Goal: Task Accomplishment & Management: Complete application form

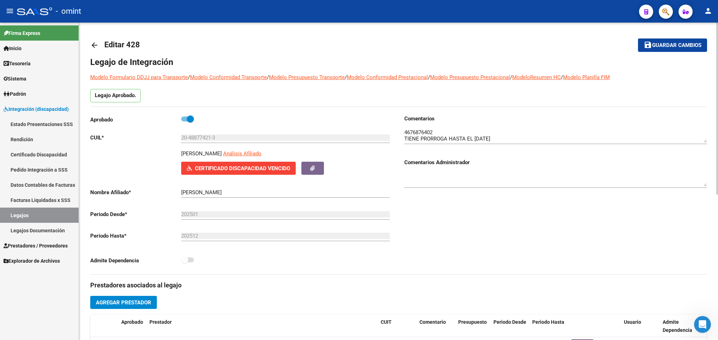
click at [716, 257] on div "arrow_back Editar 428 save Guardar cambios Legajo de Integración Modelo Formula…" at bounding box center [398, 315] width 639 height 584
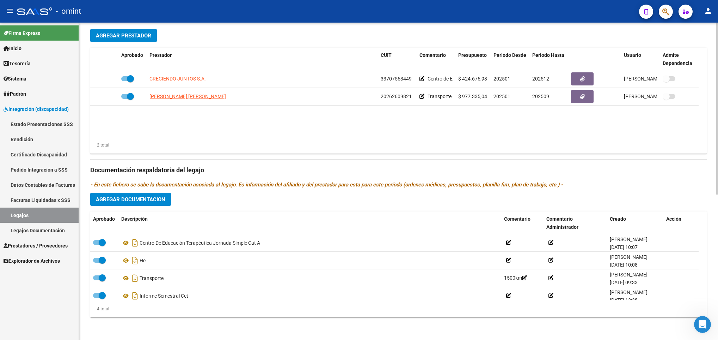
click at [718, 237] on html "menu - omint person Firma Express Inicio Calendario SSS Instructivos Contacto O…" at bounding box center [359, 170] width 718 height 340
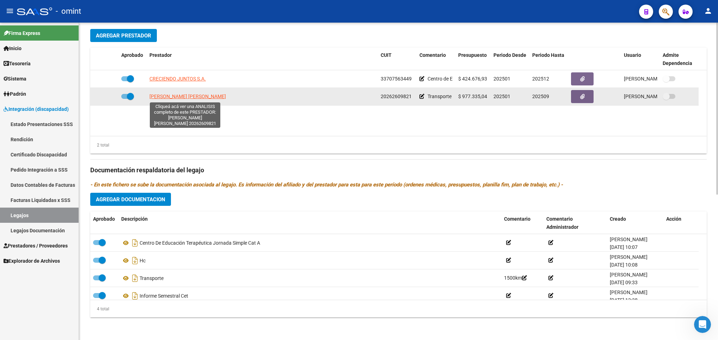
click at [197, 98] on span "[PERSON_NAME] [PERSON_NAME]" at bounding box center [188, 96] width 77 height 6
type textarea "20262609821"
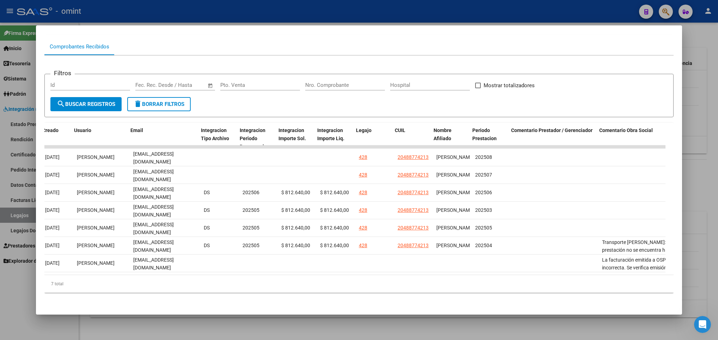
scroll to position [0, 809]
click at [699, 171] on div at bounding box center [359, 170] width 718 height 340
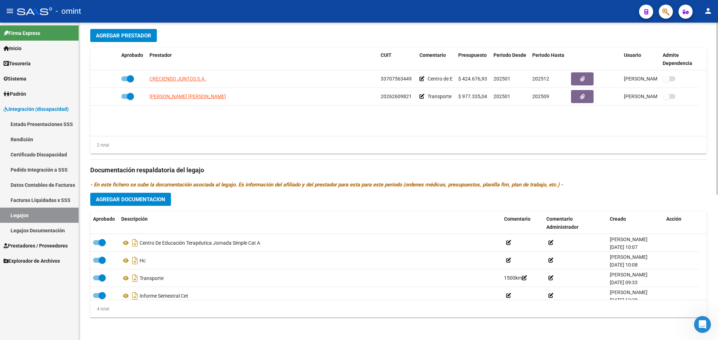
scroll to position [0, 0]
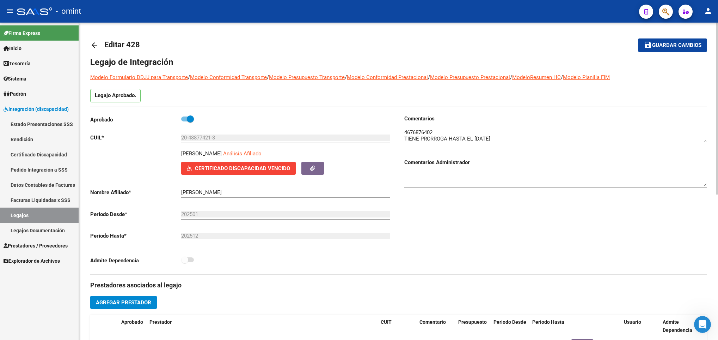
click at [718, 50] on html "menu - omint person Firma Express Inicio Calendario SSS Instructivos Contacto O…" at bounding box center [359, 170] width 718 height 340
click at [96, 50] on link "arrow_back" at bounding box center [97, 45] width 14 height 17
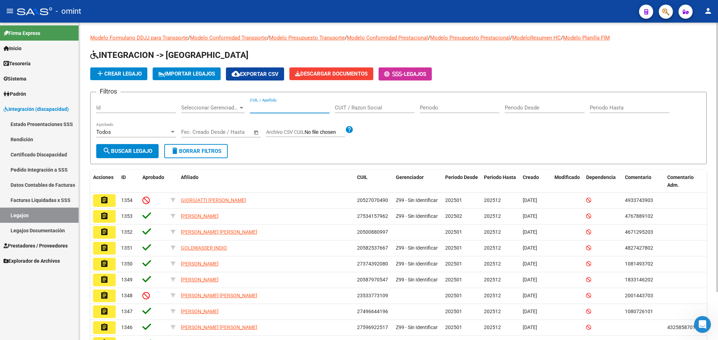
click at [267, 110] on input "CUIL / Apellido" at bounding box center [290, 107] width 80 height 6
paste input "20544411188"
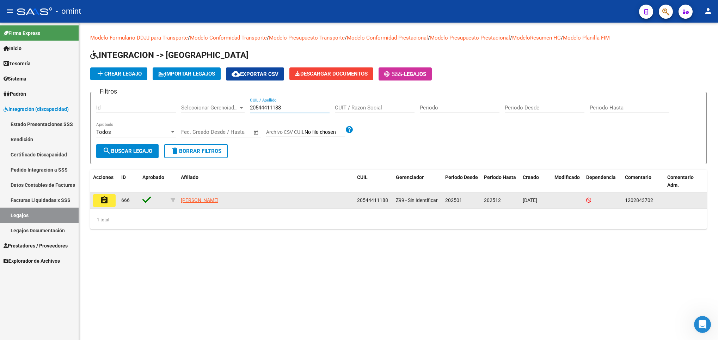
type input "20544411188"
click at [103, 197] on mat-icon "assignment" at bounding box center [104, 200] width 8 height 8
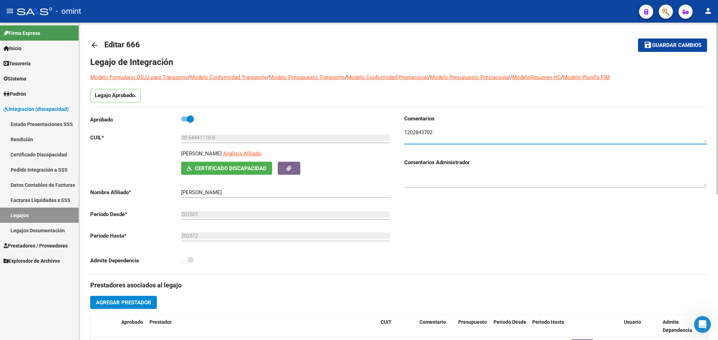
click at [416, 132] on textarea at bounding box center [555, 135] width 303 height 14
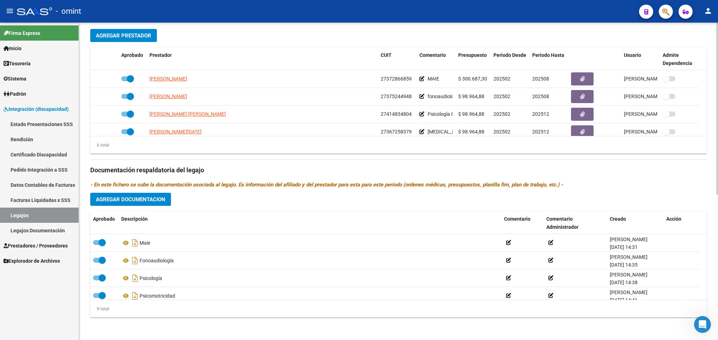
click at [718, 219] on html "menu - omint person Firma Express Inicio Calendario SSS Instructivos Contacto O…" at bounding box center [359, 170] width 718 height 340
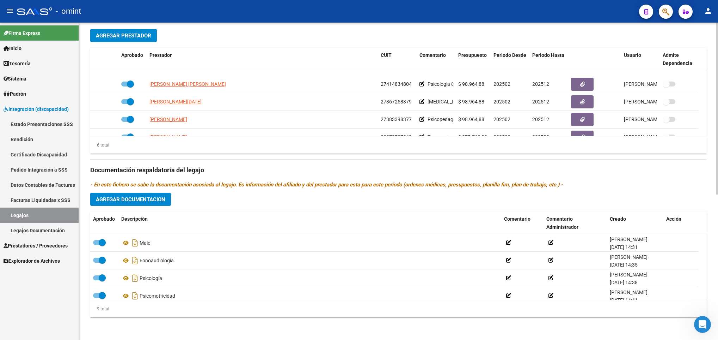
scroll to position [43, 0]
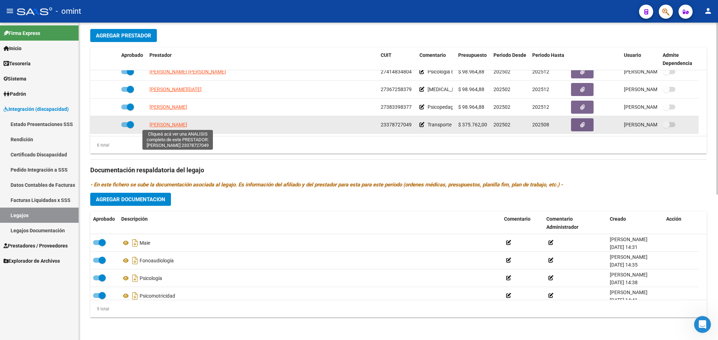
click at [165, 124] on span "[PERSON_NAME]" at bounding box center [169, 125] width 38 height 6
type textarea "23378727049"
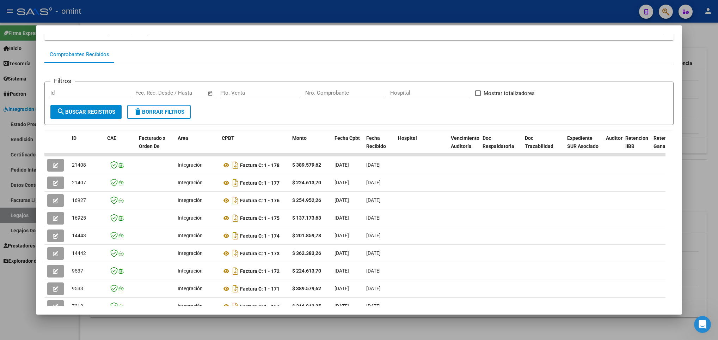
scroll to position [106, 0]
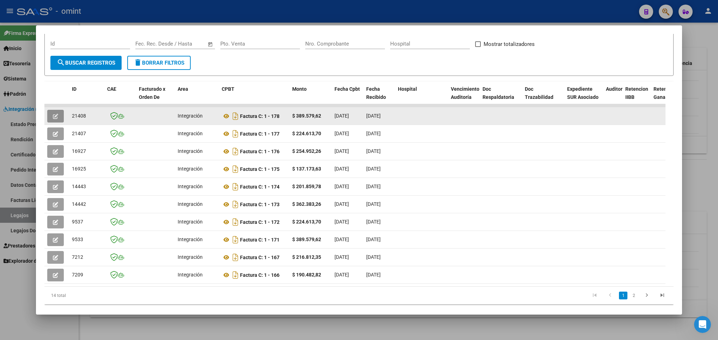
click at [51, 111] on button "button" at bounding box center [55, 116] width 17 height 13
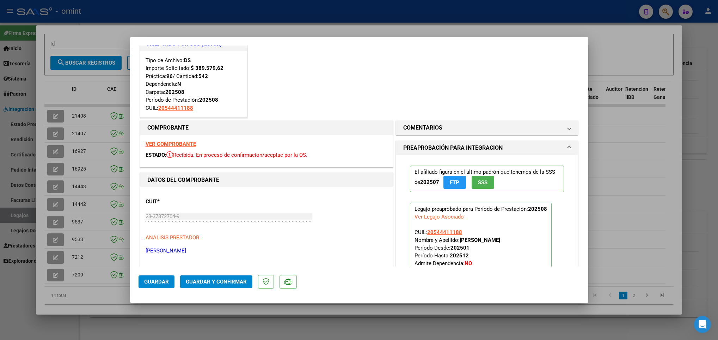
scroll to position [0, 0]
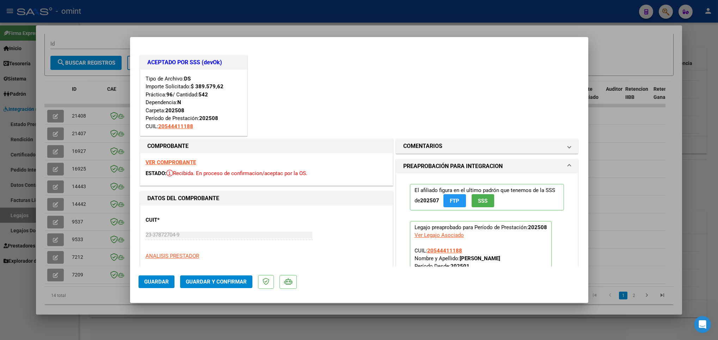
click at [169, 159] on strong "VER COMPROBANTE" at bounding box center [171, 162] width 50 height 6
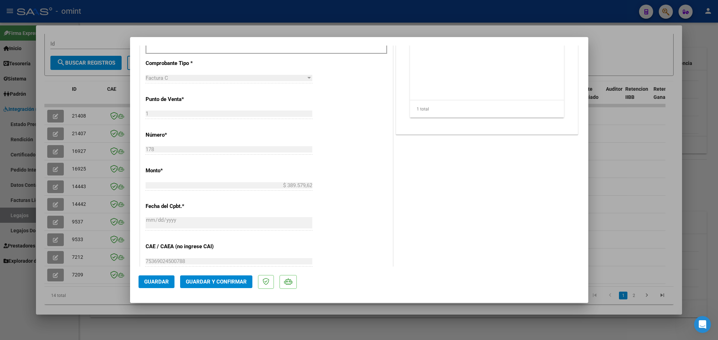
scroll to position [385, 0]
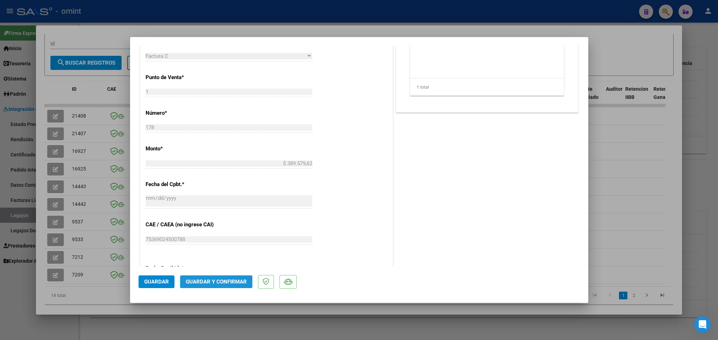
click at [226, 280] on span "Guardar y Confirmar" at bounding box center [216, 281] width 61 height 6
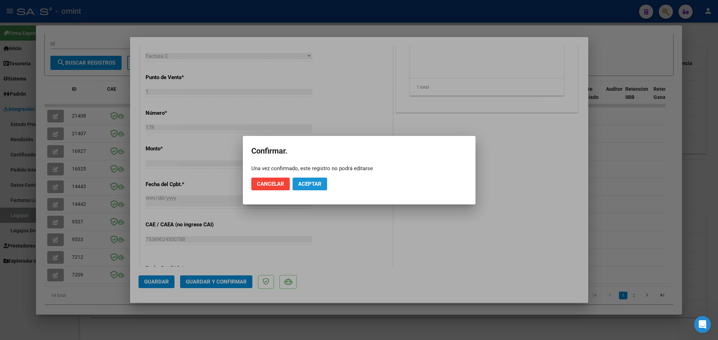
click at [317, 183] on span "Aceptar" at bounding box center [309, 184] width 23 height 6
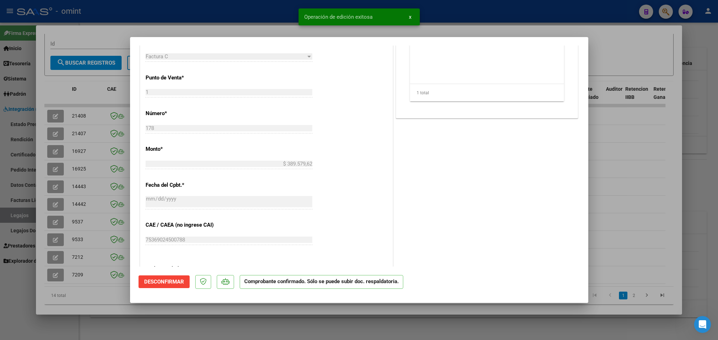
click at [61, 311] on div at bounding box center [359, 170] width 718 height 340
type input "$ 0,00"
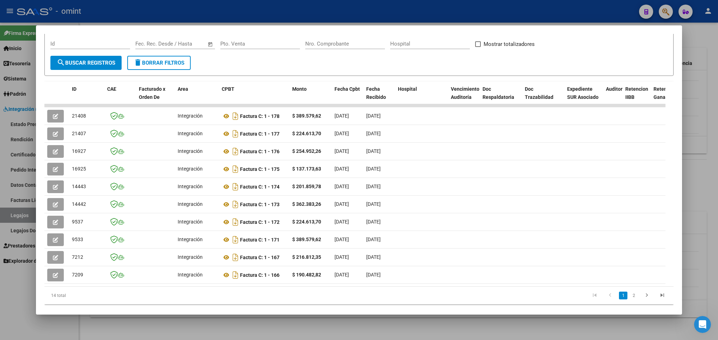
click at [285, 324] on div at bounding box center [359, 170] width 718 height 340
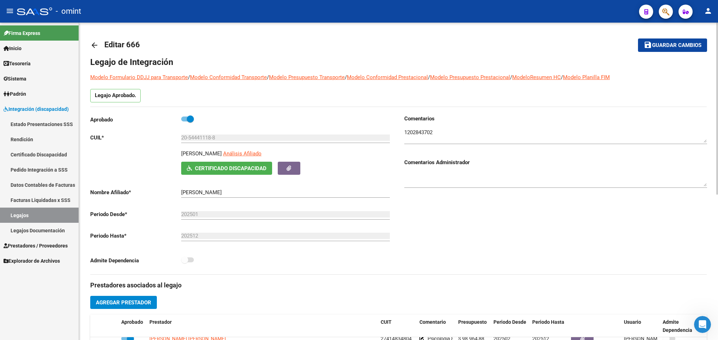
click at [717, 34] on div at bounding box center [718, 181] width 2 height 317
click at [96, 41] on mat-icon "arrow_back" at bounding box center [94, 45] width 8 height 8
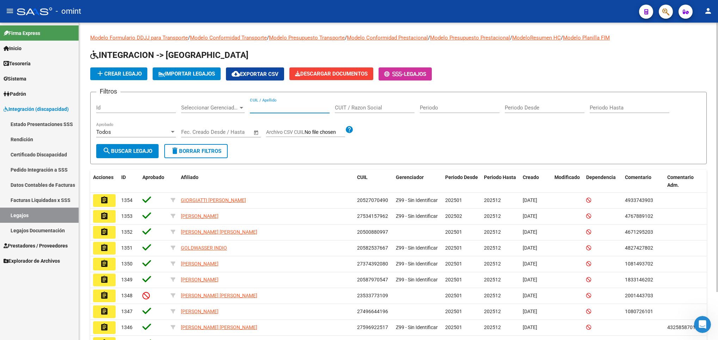
click at [266, 108] on input "CUIL / Apellido" at bounding box center [290, 107] width 80 height 6
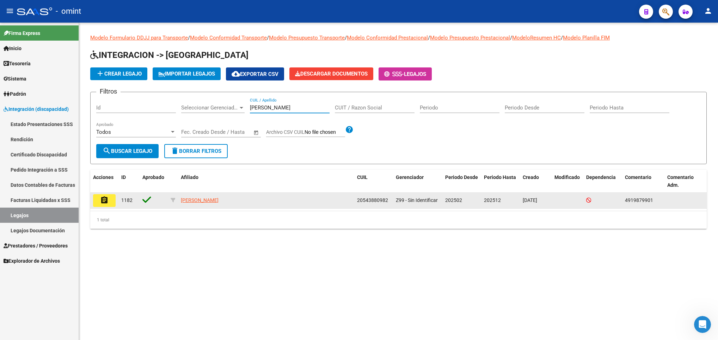
type input "[PERSON_NAME]"
click at [107, 200] on mat-icon "assignment" at bounding box center [104, 200] width 8 height 8
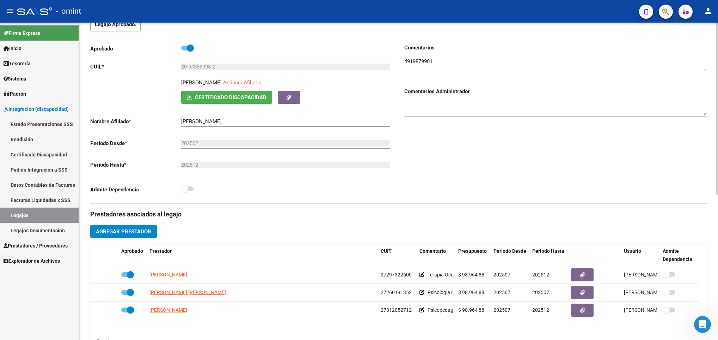
scroll to position [85, 0]
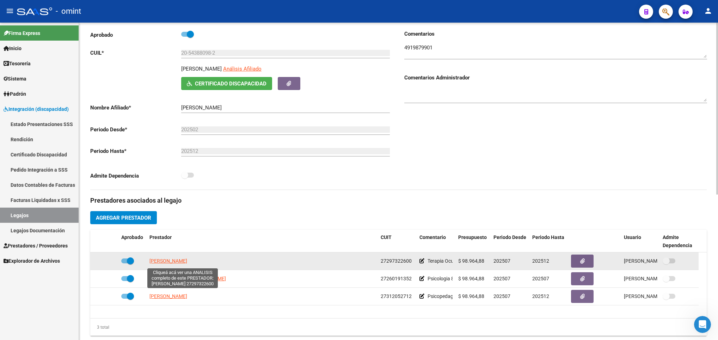
click at [169, 261] on span "[PERSON_NAME]" at bounding box center [169, 261] width 38 height 6
type textarea "27297322600"
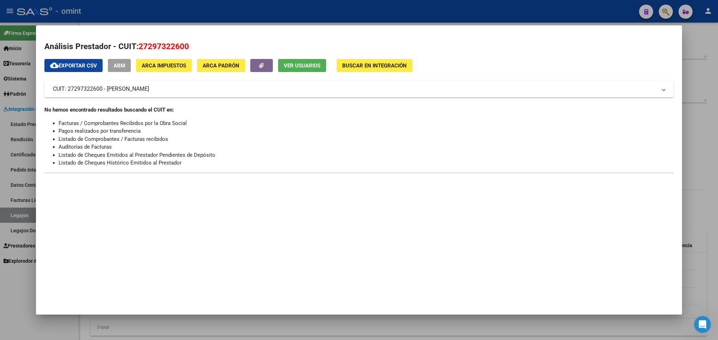
click at [226, 330] on div at bounding box center [359, 170] width 718 height 340
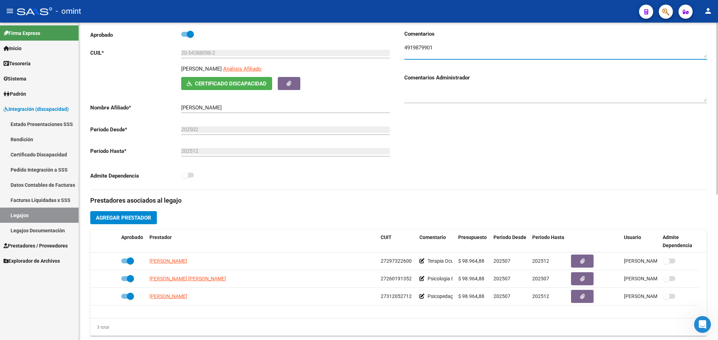
click at [415, 47] on textarea at bounding box center [555, 51] width 303 height 14
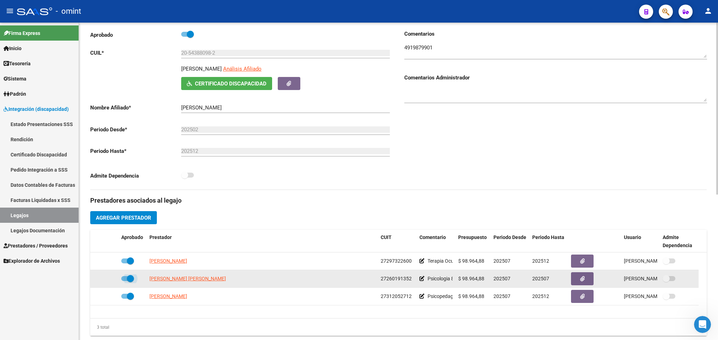
click at [124, 276] on label at bounding box center [127, 278] width 13 height 8
click at [124, 281] on input "checkbox" at bounding box center [124, 281] width 0 height 0
checkbox input "false"
click at [106, 281] on icon at bounding box center [108, 278] width 5 height 5
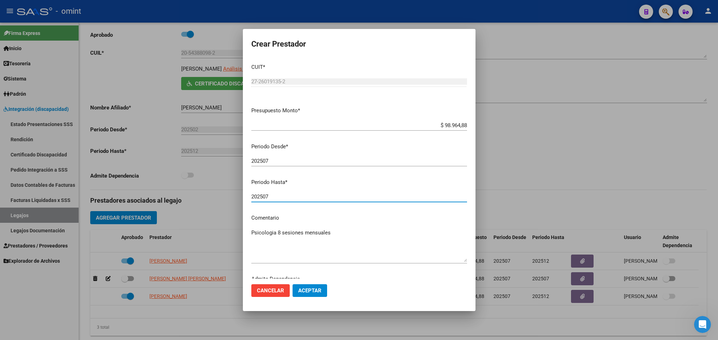
click at [311, 198] on input "202507" at bounding box center [359, 196] width 216 height 6
type input "202508"
click at [311, 293] on button "Aceptar" at bounding box center [310, 290] width 35 height 13
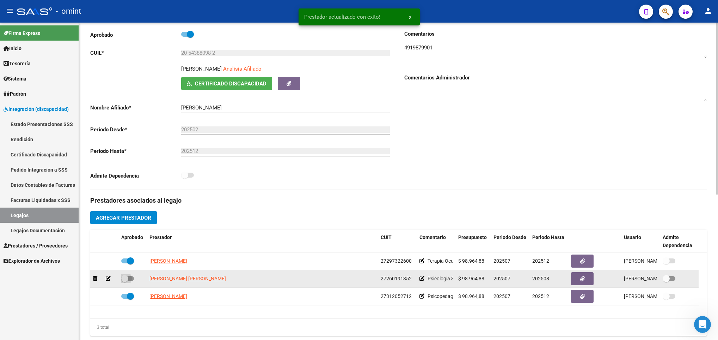
click at [127, 279] on span at bounding box center [124, 278] width 7 height 7
click at [125, 281] on input "checkbox" at bounding box center [124, 281] width 0 height 0
checkbox input "true"
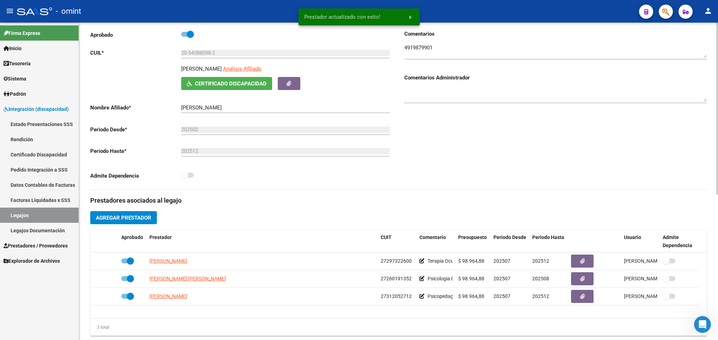
scroll to position [0, 0]
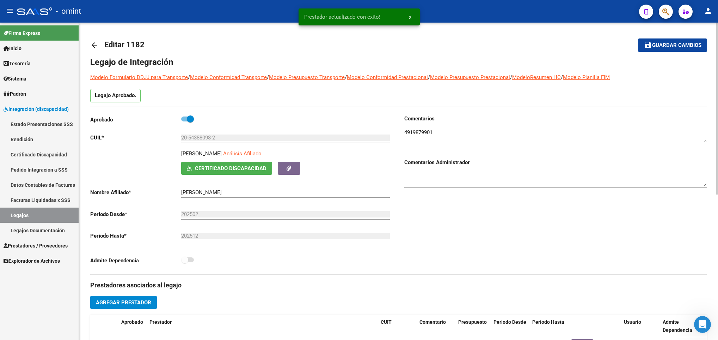
click at [718, 39] on div at bounding box center [718, 181] width 2 height 317
click at [683, 45] on span "Guardar cambios" at bounding box center [676, 45] width 49 height 6
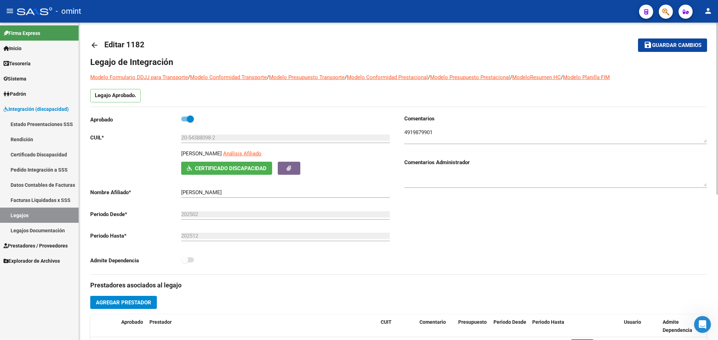
scroll to position [268, 0]
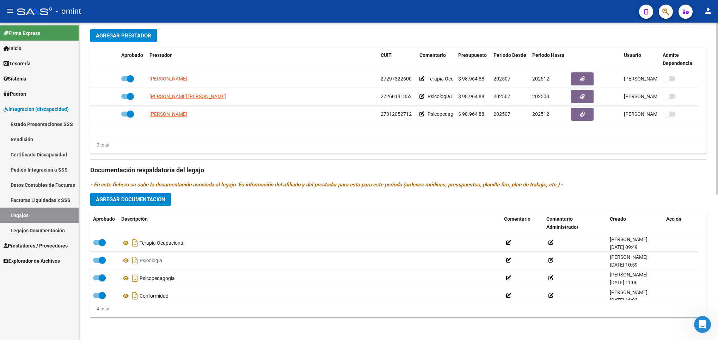
click at [718, 205] on html "menu - omint person Firma Express Inicio Calendario SSS Instructivos Contacto O…" at bounding box center [359, 170] width 718 height 340
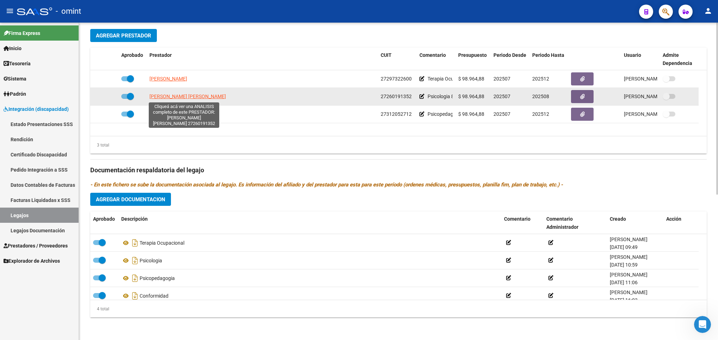
click at [173, 94] on span "[PERSON_NAME] [PERSON_NAME]" at bounding box center [188, 96] width 77 height 6
type textarea "27260191352"
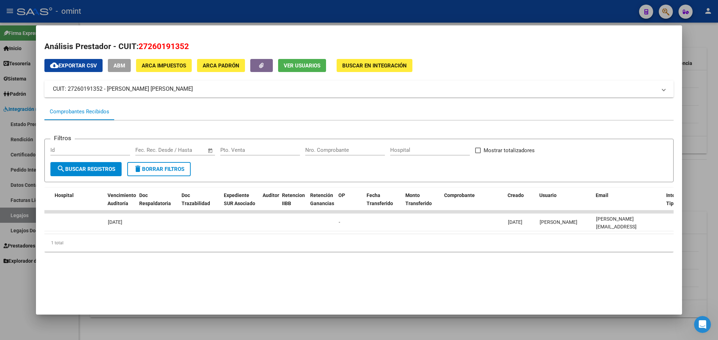
scroll to position [0, 0]
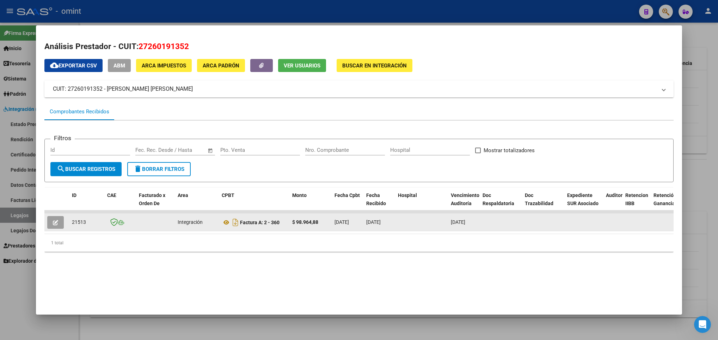
click at [46, 220] on datatable-body-cell at bounding box center [56, 221] width 25 height 17
click at [57, 219] on span "button" at bounding box center [55, 222] width 5 height 6
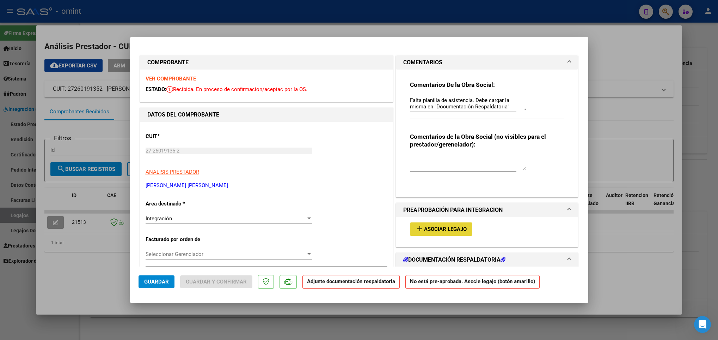
click at [449, 229] on span "Asociar Legajo" at bounding box center [445, 229] width 43 height 6
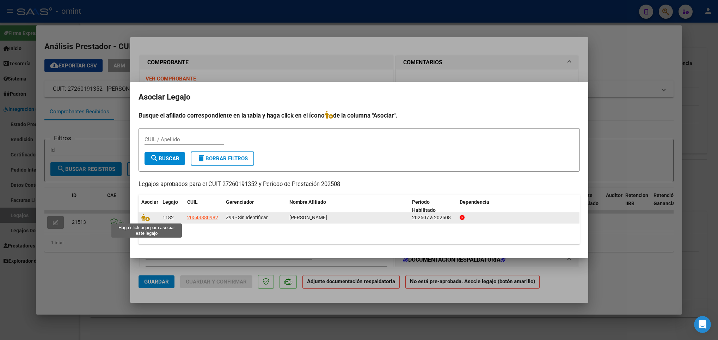
click at [149, 215] on span at bounding box center [146, 218] width 11 height 6
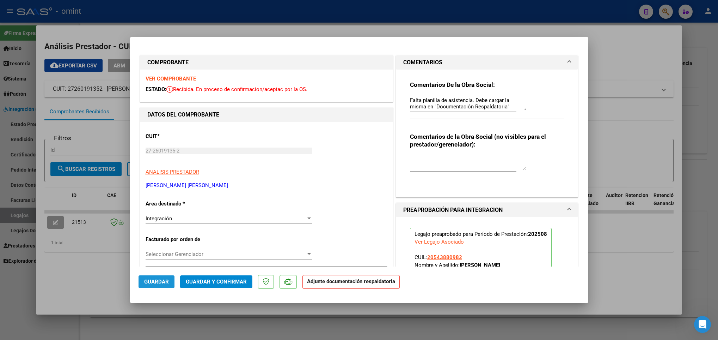
click at [144, 280] on span "Guardar" at bounding box center [156, 281] width 25 height 6
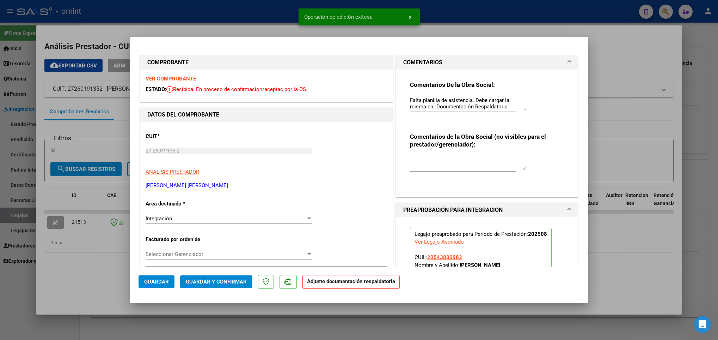
click at [49, 312] on div at bounding box center [359, 170] width 718 height 340
type input "$ 0,00"
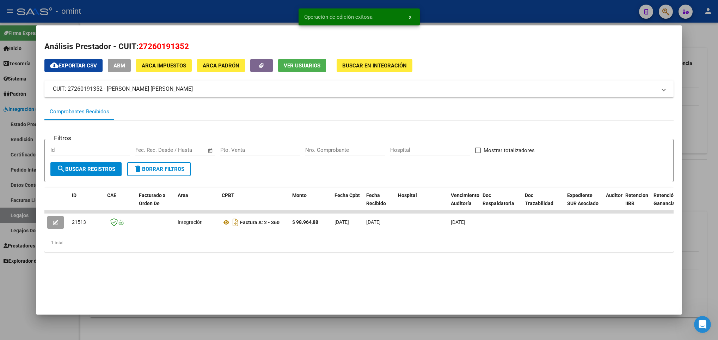
click at [150, 328] on div at bounding box center [359, 170] width 718 height 340
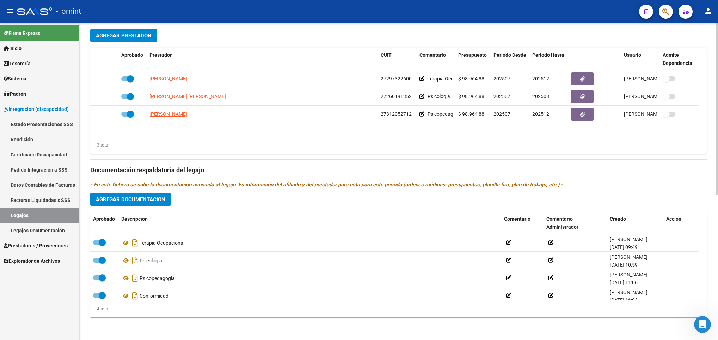
click at [714, 57] on div "arrow_back Editar 1182 save Guardar cambios Legajo de Integración Modelo Formul…" at bounding box center [398, 48] width 639 height 584
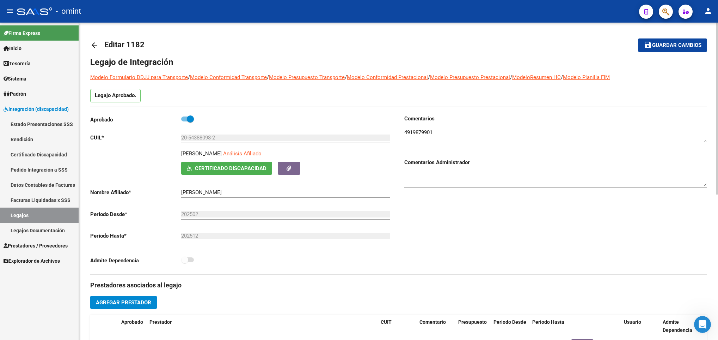
click at [717, 34] on div at bounding box center [718, 181] width 2 height 317
drag, startPoint x: 674, startPoint y: 38, endPoint x: 671, endPoint y: 41, distance: 4.2
click at [671, 41] on mat-toolbar-row "save Guardar cambios" at bounding box center [643, 45] width 128 height 23
click at [671, 42] on span "Guardar cambios" at bounding box center [676, 45] width 49 height 6
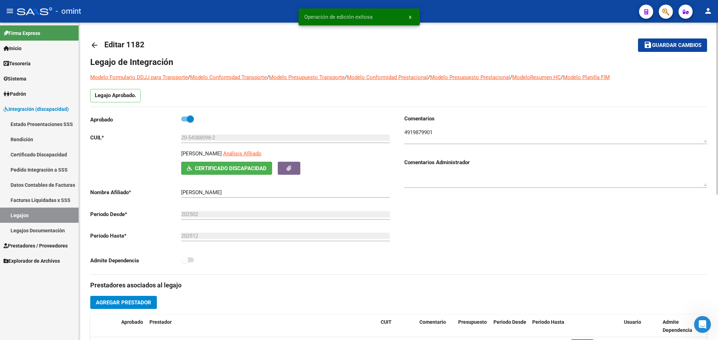
click at [92, 45] on mat-icon "arrow_back" at bounding box center [94, 45] width 8 height 8
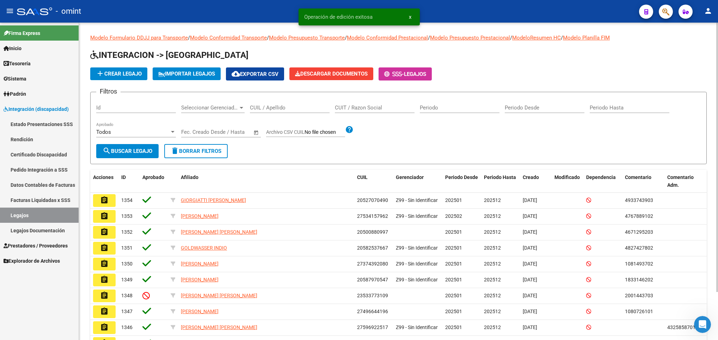
click at [305, 112] on div "CUIL / Apellido" at bounding box center [290, 105] width 80 height 15
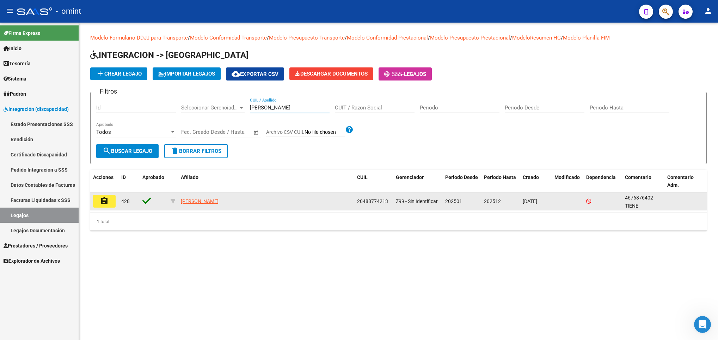
type input "[PERSON_NAME]"
click at [104, 201] on mat-icon "assignment" at bounding box center [104, 200] width 8 height 8
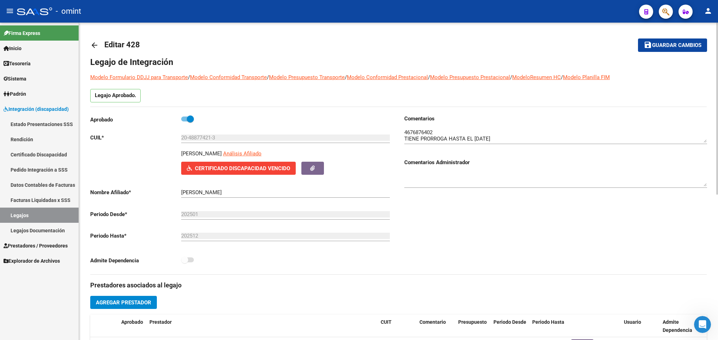
click at [422, 134] on textarea at bounding box center [555, 135] width 303 height 14
click at [440, 242] on div "Comentarios Comentarios Administrador" at bounding box center [553, 194] width 309 height 159
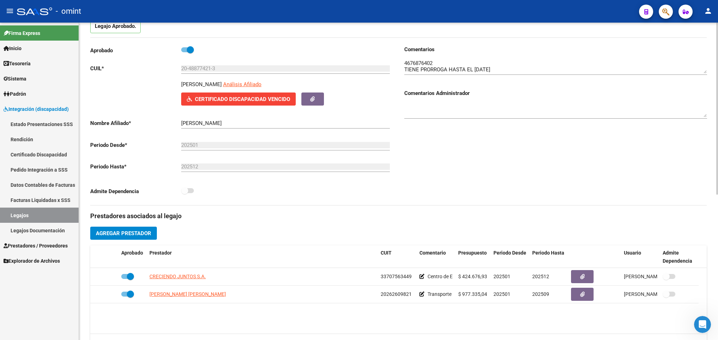
scroll to position [85, 0]
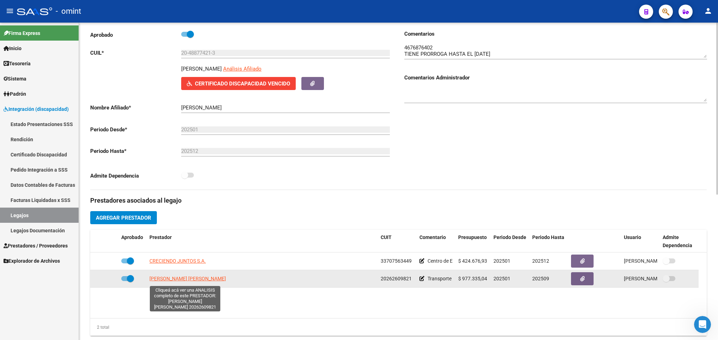
click at [208, 281] on span "[PERSON_NAME] [PERSON_NAME]" at bounding box center [188, 278] width 77 height 6
type textarea "20262609821"
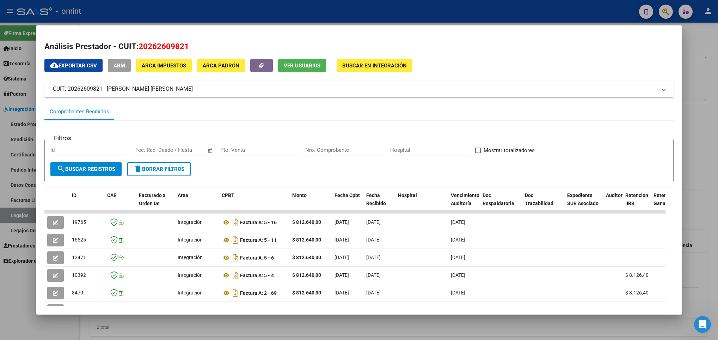
click at [718, 239] on html "menu - omint person Firma Express Inicio Calendario SSS Instructivos Contacto O…" at bounding box center [359, 170] width 718 height 340
drag, startPoint x: 719, startPoint y: 239, endPoint x: 701, endPoint y: 270, distance: 35.9
click at [701, 270] on div at bounding box center [359, 170] width 718 height 340
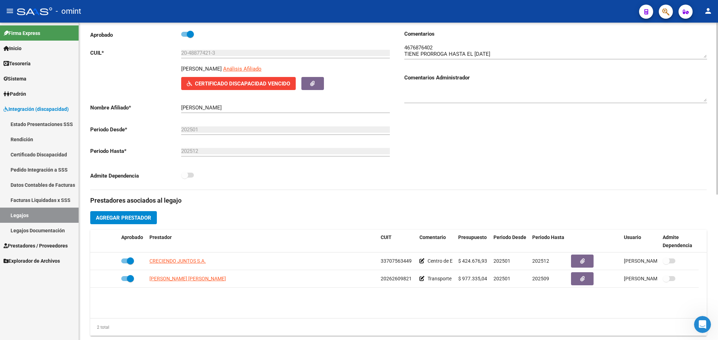
click at [713, 36] on div "arrow_back Editar 428 save Guardar cambios Legajo de Integración Modelo Formula…" at bounding box center [398, 230] width 639 height 584
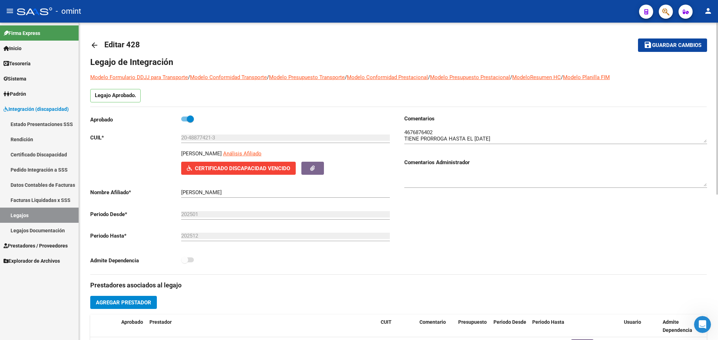
click at [717, 35] on div at bounding box center [718, 181] width 2 height 317
click at [92, 46] on mat-icon "arrow_back" at bounding box center [94, 45] width 8 height 8
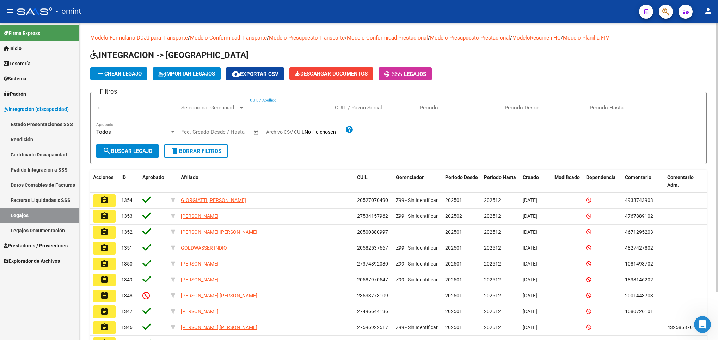
click at [274, 109] on input "CUIL / Apellido" at bounding box center [290, 107] width 80 height 6
paste input "27509706870"
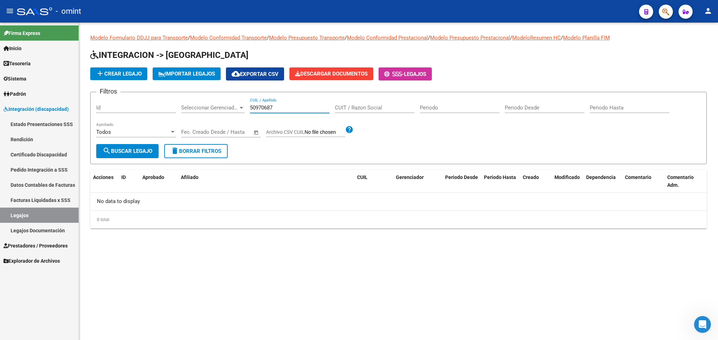
click at [307, 106] on input "50970687" at bounding box center [290, 107] width 80 height 6
type input "5"
type input "dedico"
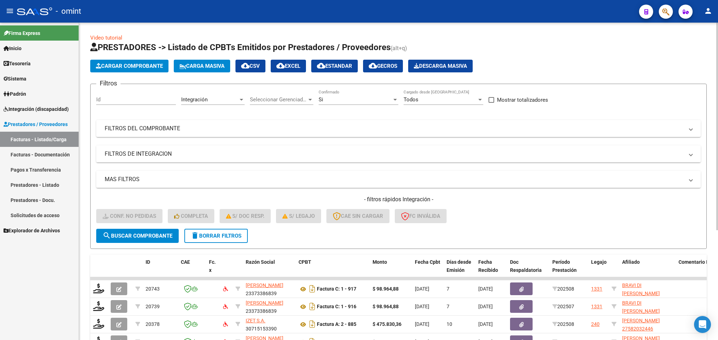
click at [717, 32] on div at bounding box center [718, 181] width 2 height 317
click at [245, 233] on button "delete Borrar Filtros" at bounding box center [215, 236] width 63 height 14
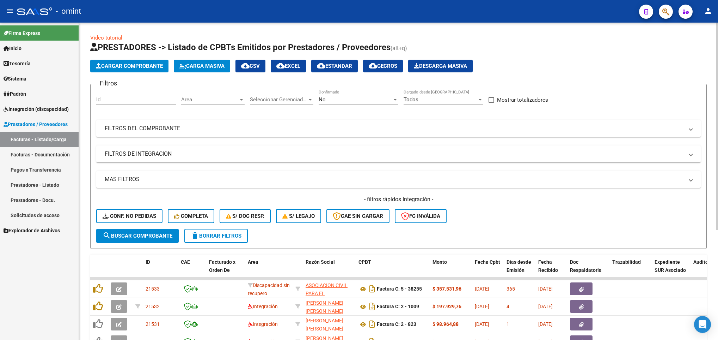
click at [147, 94] on div "Id" at bounding box center [136, 97] width 80 height 15
paste input "18997"
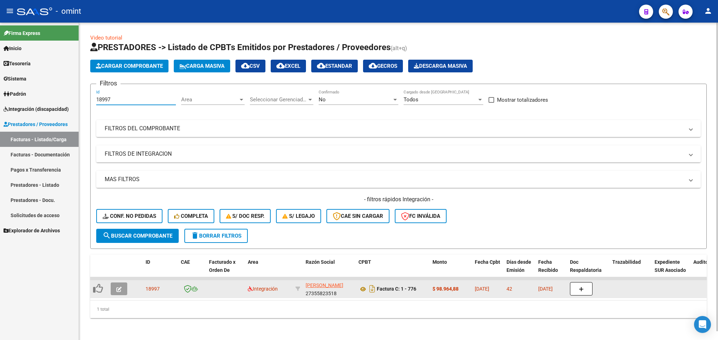
type input "18997"
click at [118, 292] on button "button" at bounding box center [119, 288] width 17 height 13
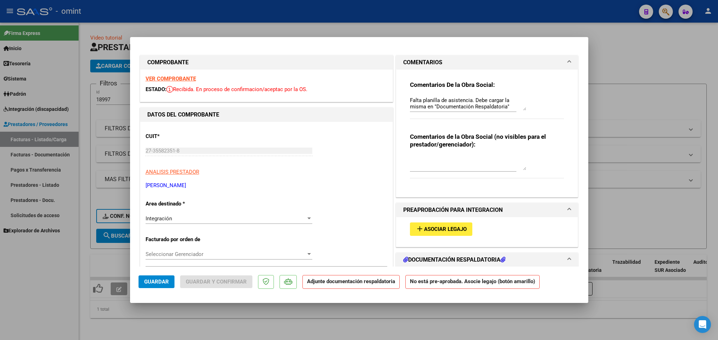
click at [180, 79] on strong "VER COMPROBANTE" at bounding box center [171, 78] width 50 height 6
click at [471, 162] on textarea at bounding box center [468, 163] width 116 height 14
type textarea "Socio corresponde a la OS OSTVLA"
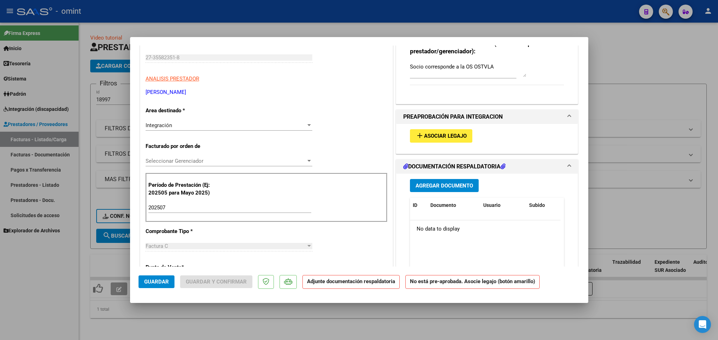
scroll to position [100, 0]
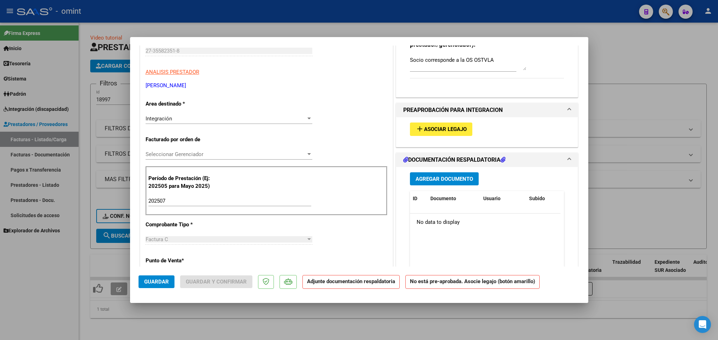
click at [233, 124] on div "Integración Seleccionar Area" at bounding box center [229, 121] width 167 height 17
click at [237, 122] on div "Integración Seleccionar Area" at bounding box center [229, 118] width 167 height 11
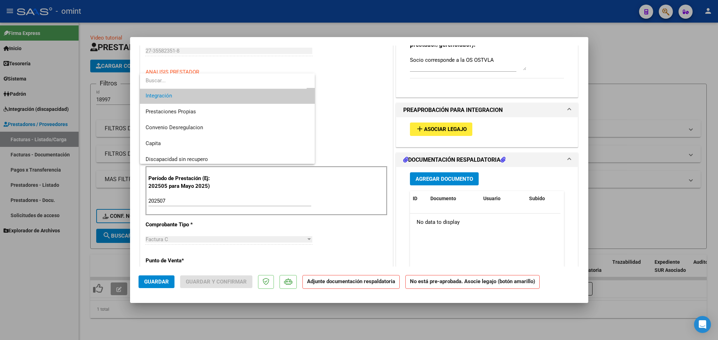
scroll to position [68, 0]
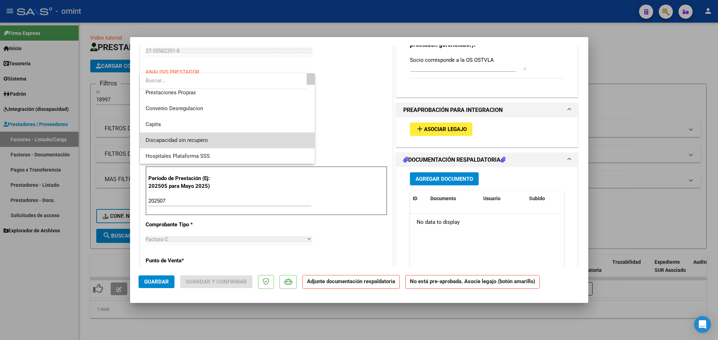
click at [273, 138] on span "Discapacidad sin recupero" at bounding box center [228, 140] width 164 height 16
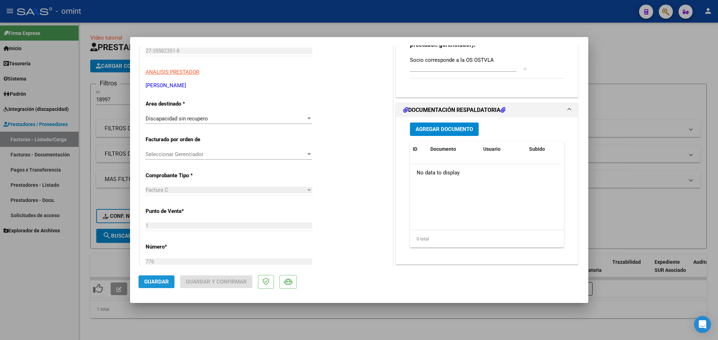
click at [165, 280] on span "Guardar" at bounding box center [156, 281] width 25 height 6
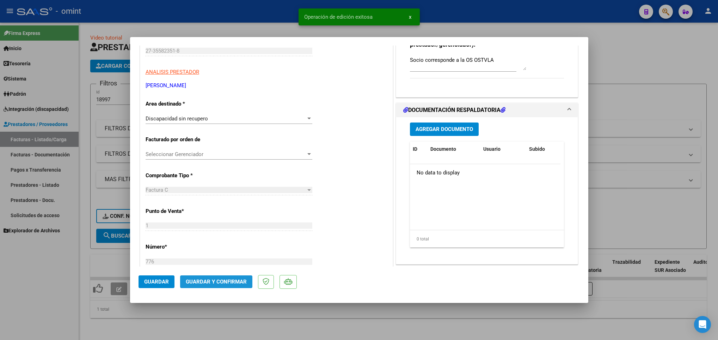
click at [226, 279] on span "Guardar y Confirmar" at bounding box center [216, 281] width 61 height 6
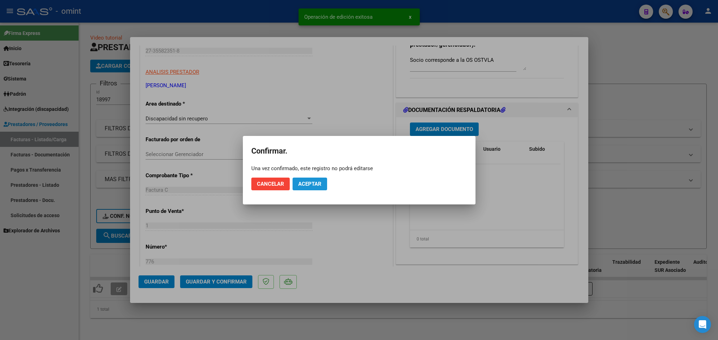
click at [317, 184] on span "Aceptar" at bounding box center [309, 184] width 23 height 6
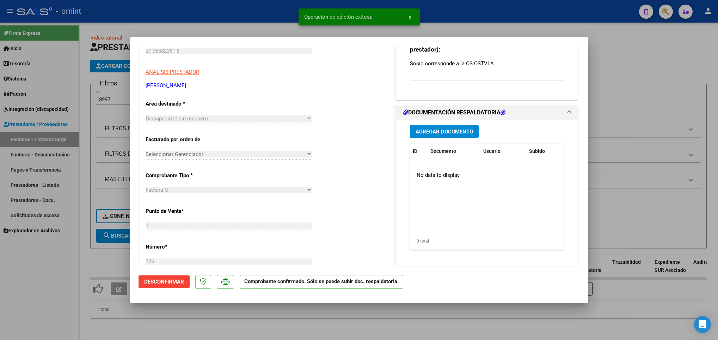
click at [238, 326] on div at bounding box center [359, 170] width 718 height 340
type input "$ 0,00"
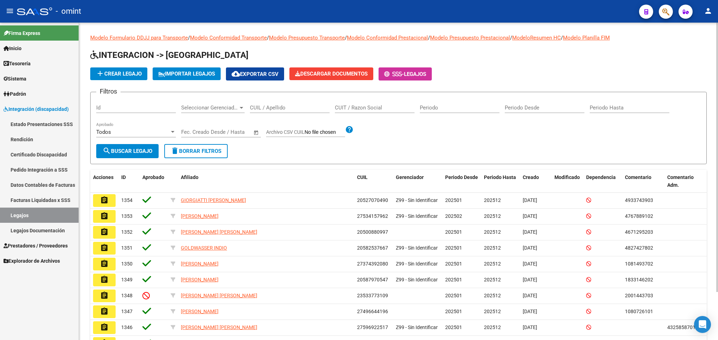
click at [263, 104] on div "CUIL / Apellido" at bounding box center [290, 105] width 80 height 15
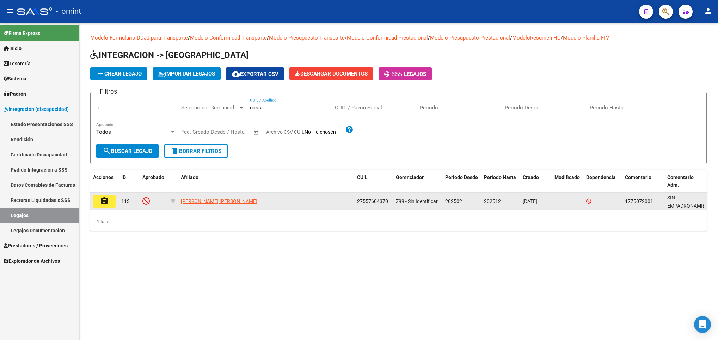
type input "cass"
click at [104, 201] on mat-icon "assignment" at bounding box center [104, 200] width 8 height 8
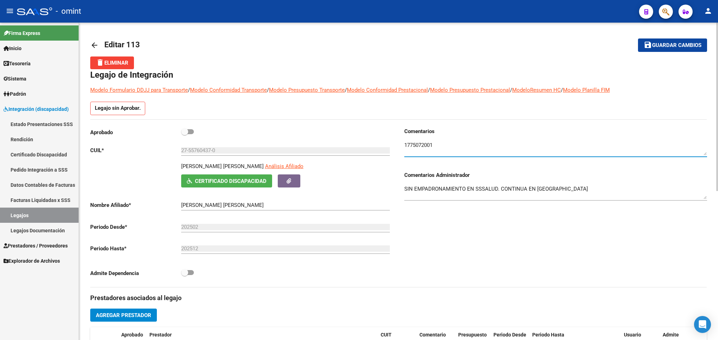
click at [422, 146] on textarea at bounding box center [555, 148] width 303 height 14
